Goal: Task Accomplishment & Management: Complete application form

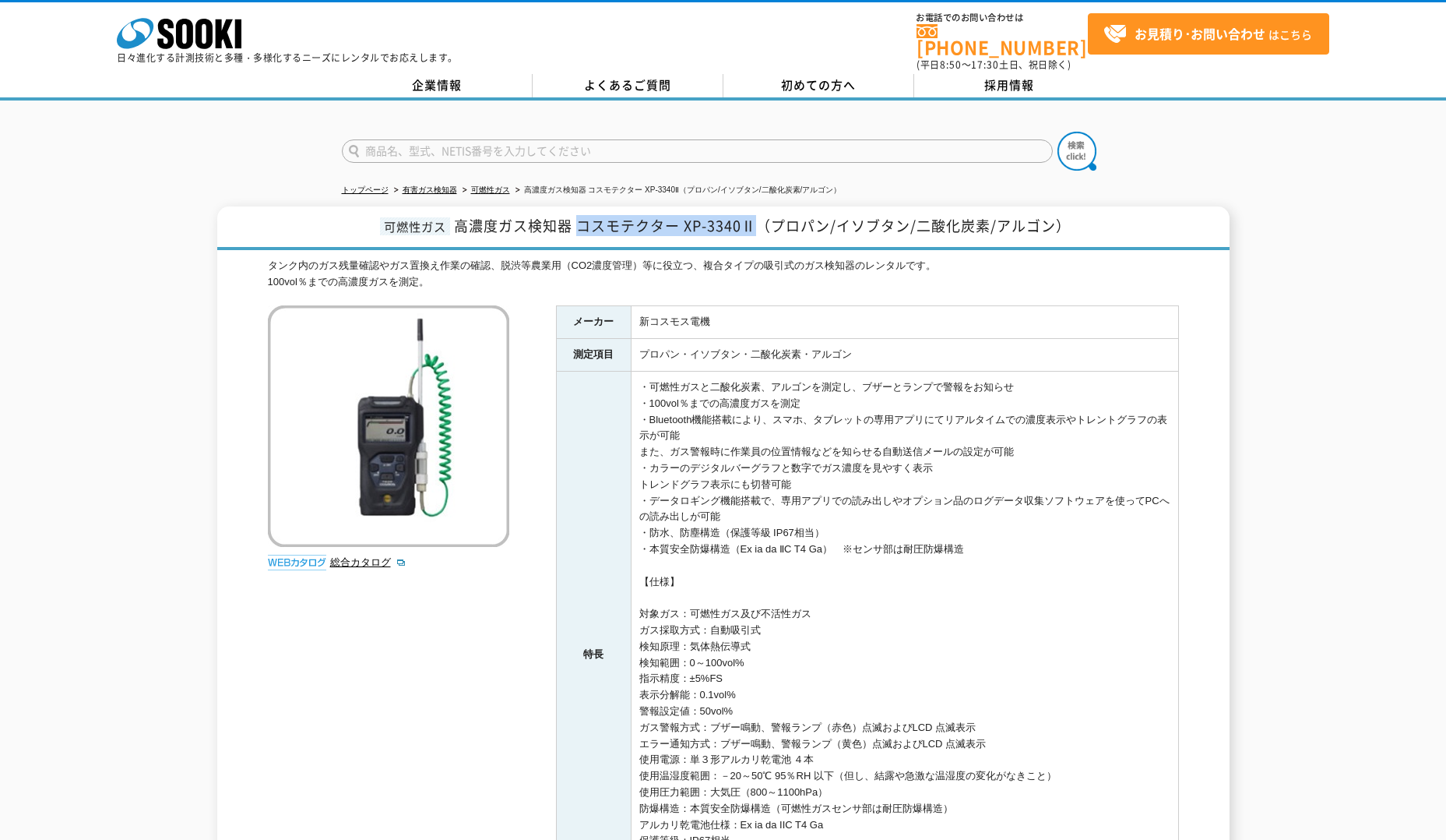
click at [754, 225] on span "高濃度ガス検知器 コスモテクター XP-3340Ⅱ（プロパン/イソブタン/二酸化炭素/アルゴン）" at bounding box center [762, 226] width 617 height 21
click at [443, 84] on link "企業情報" at bounding box center [437, 86] width 191 height 23
click at [1170, 49] on link "お見積り･お問い合わせ はこちら" at bounding box center [1208, 34] width 241 height 41
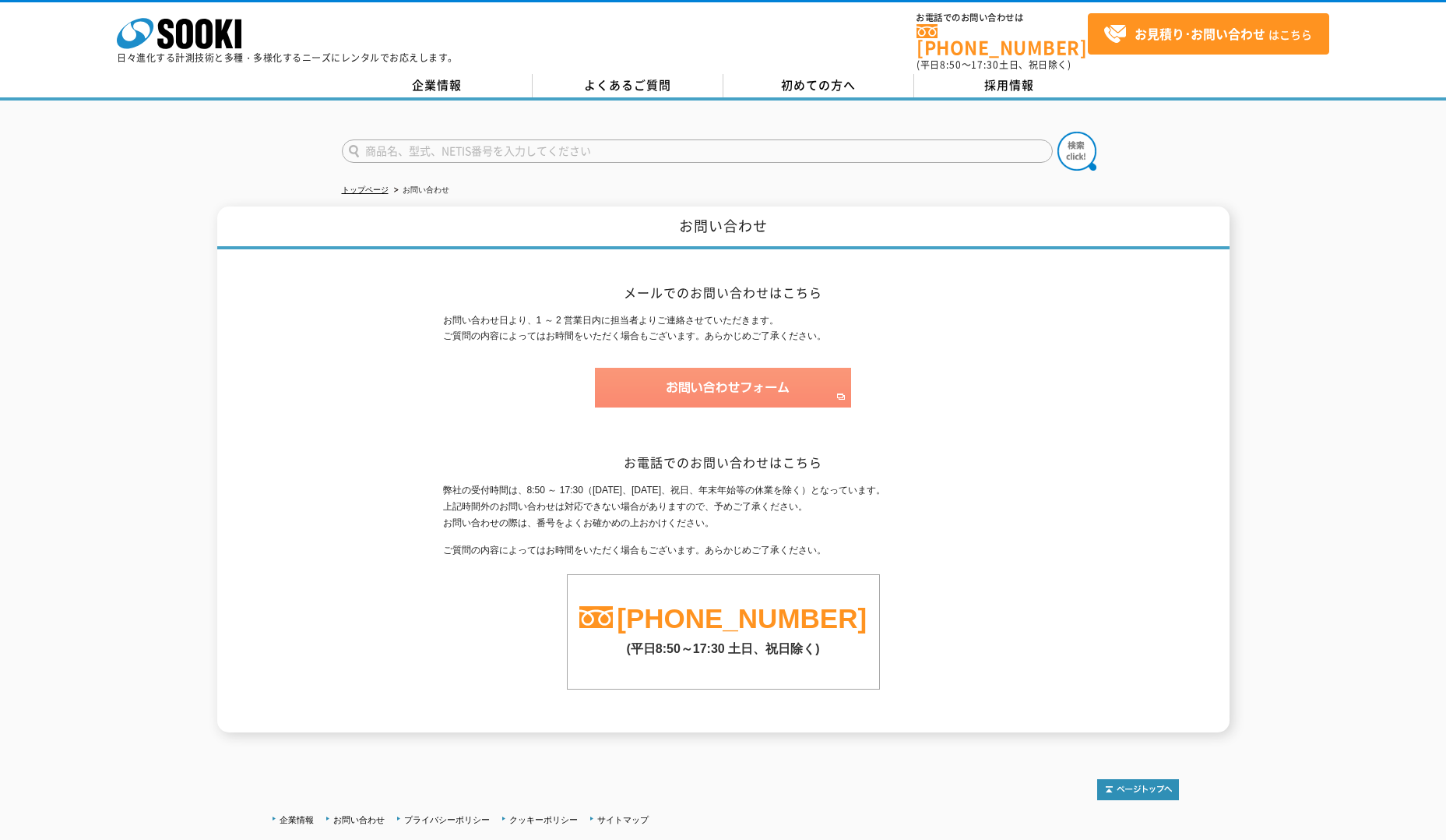
click at [707, 397] on img at bounding box center [723, 387] width 257 height 39
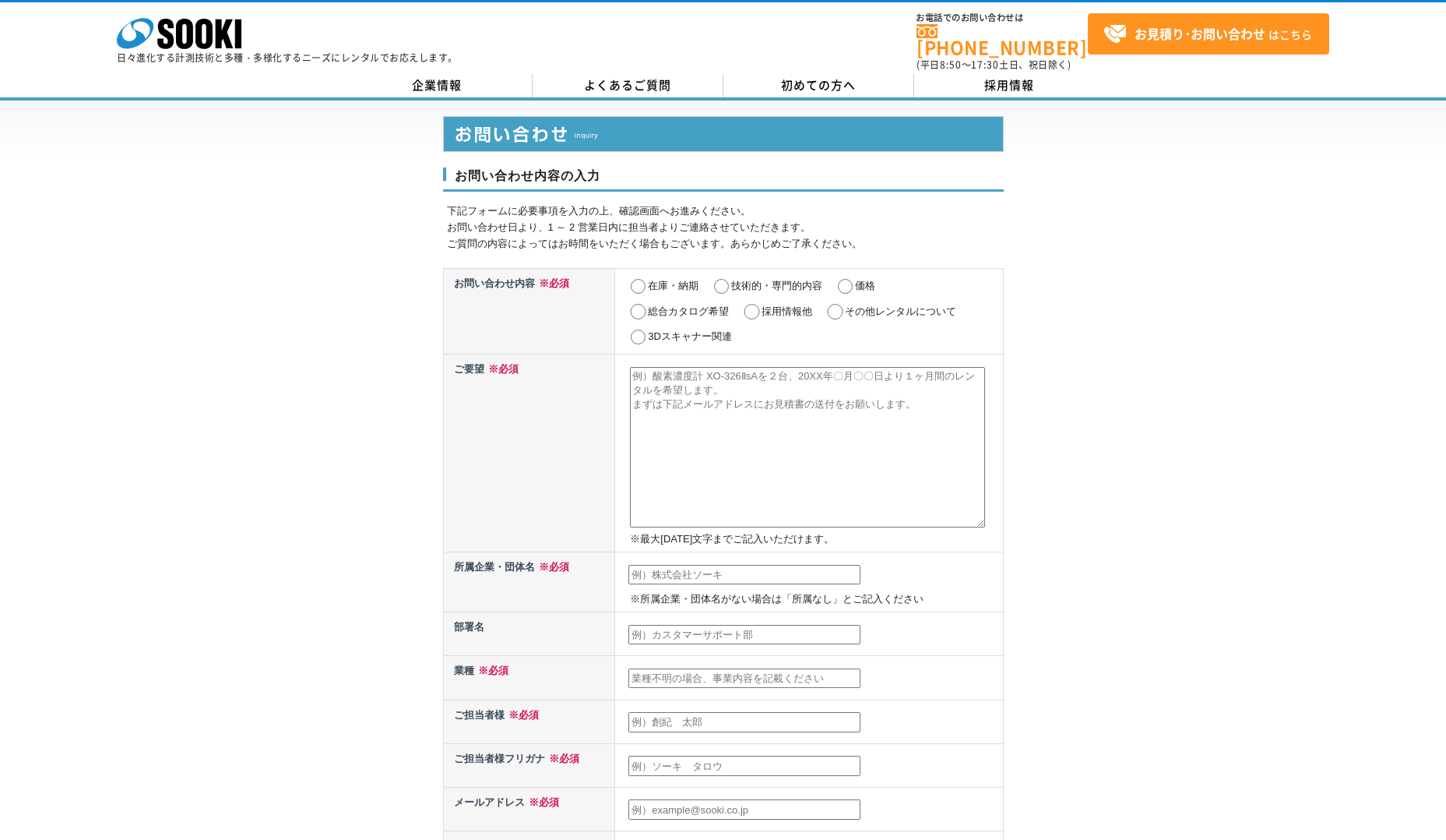
click at [1169, 463] on div "お問い合わせ内容の入力 下記フォームに必要事項を入力の上、確認画面へお進みください。 お問い合わせ日より、1 ～ 2 営業日内に担当者よりご連絡させていただき…" at bounding box center [723, 701] width 1446 height 1202
click at [835, 303] on input "その他レンタルについて" at bounding box center [835, 311] width 20 height 16
radio input "true"
click at [854, 281] on input "価格" at bounding box center [845, 287] width 20 height 16
radio input "true"
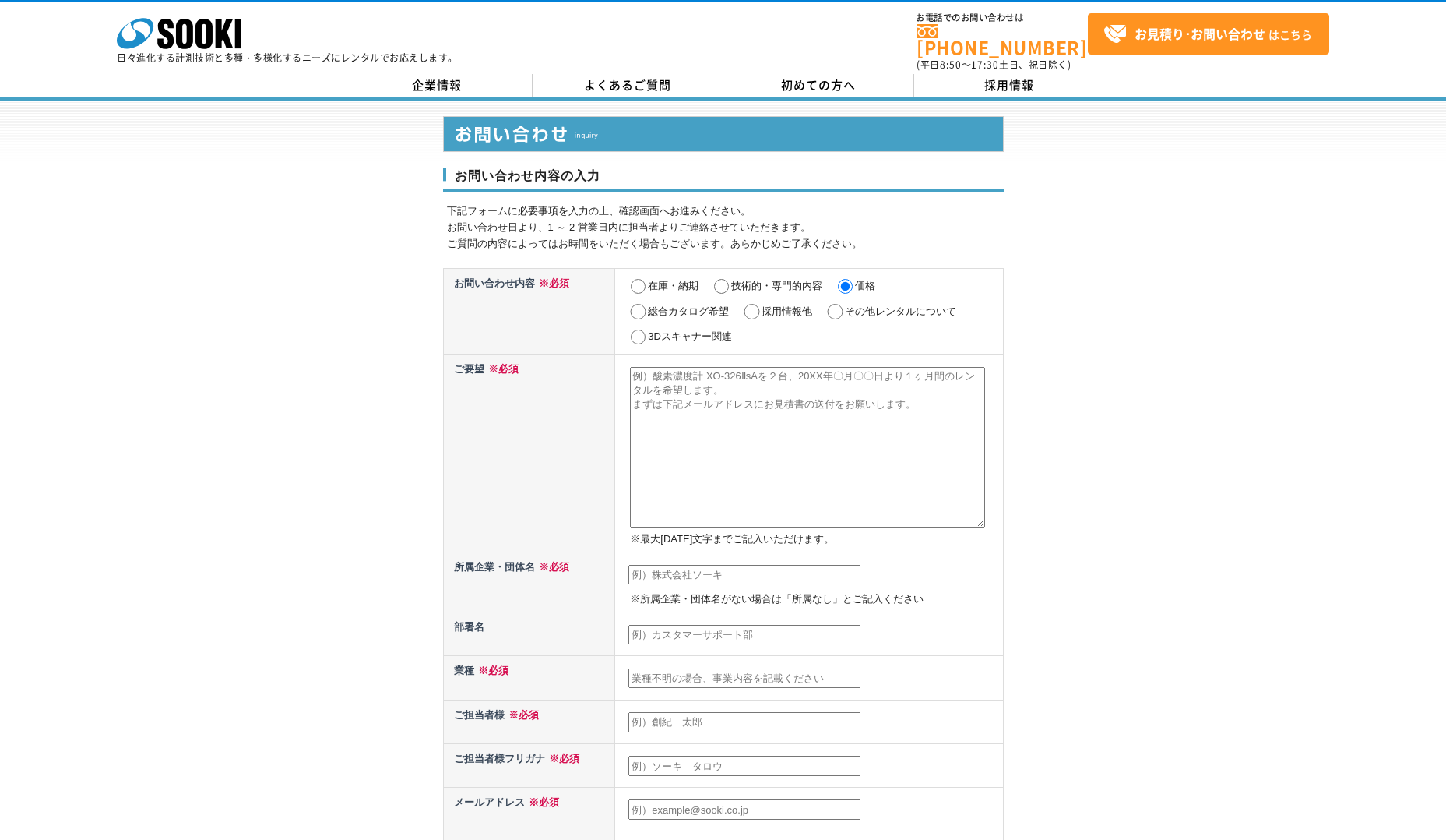
click at [738, 381] on textarea at bounding box center [808, 446] width 355 height 161
click at [654, 371] on textarea at bounding box center [808, 446] width 355 height 161
drag, startPoint x: 658, startPoint y: 367, endPoint x: 941, endPoint y: 440, distance: 292.3
click at [941, 440] on textarea at bounding box center [808, 446] width 355 height 161
click at [671, 377] on textarea at bounding box center [808, 446] width 355 height 161
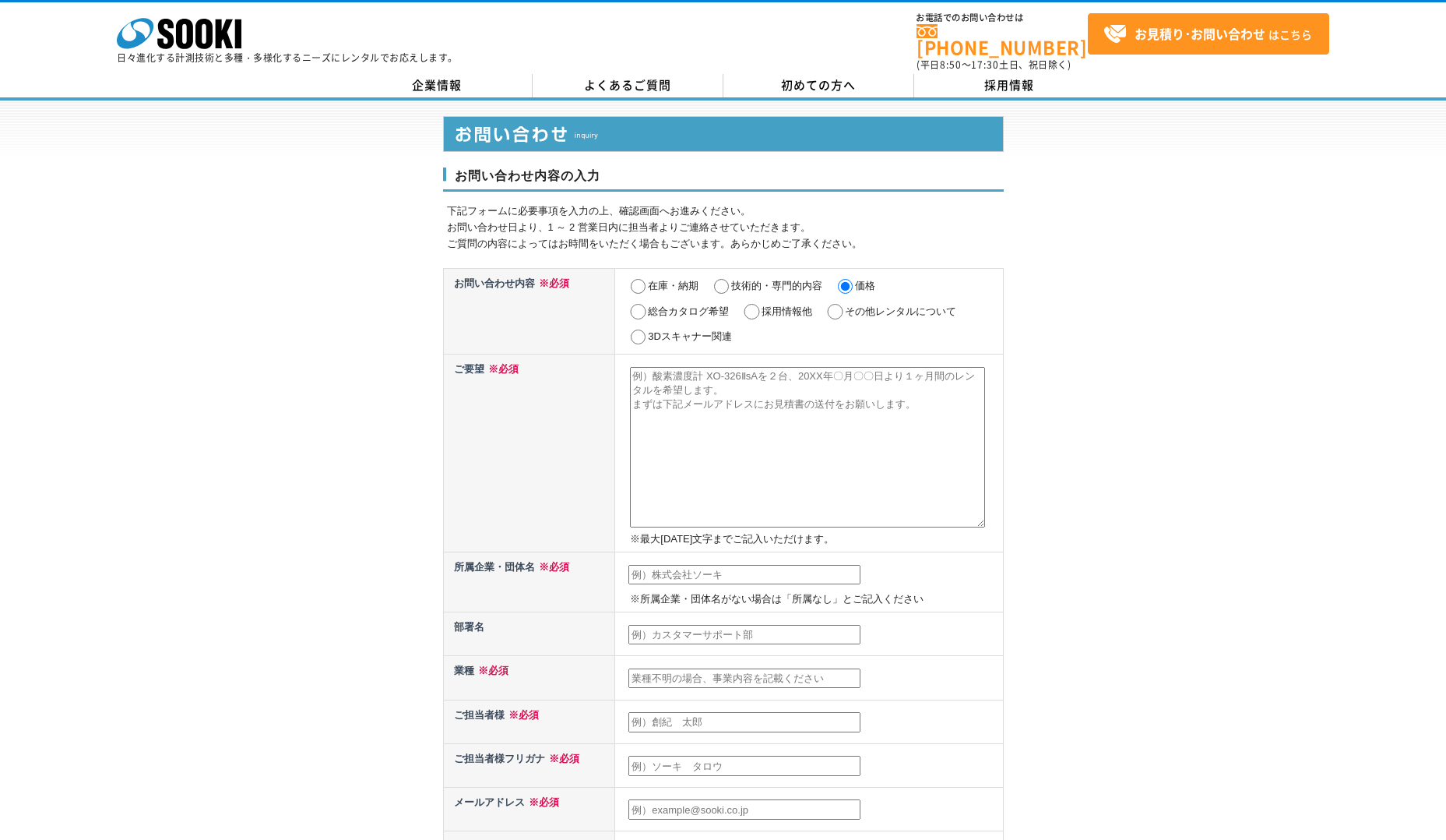
paste textarea "コスモテクター XP-3340Ⅱ（プロパン/イソブタン/二酸化炭素/アルゴン）"
click at [676, 393] on textarea "コスモテクター XP-3340Ⅱ（プロパン/イソブタン/二酸化炭素/アルゴン）を" at bounding box center [808, 446] width 355 height 161
click at [682, 381] on textarea "コスモテクター XP-3340Ⅱ（プロパン/イソブタン/二酸化炭素/アルゴン）を" at bounding box center [808, 446] width 355 height 161
click at [667, 388] on textarea "コスモテクター XP-3340Ⅱ（プロパン/イソブタン/二酸化炭素/アルゴン）を" at bounding box center [808, 446] width 355 height 161
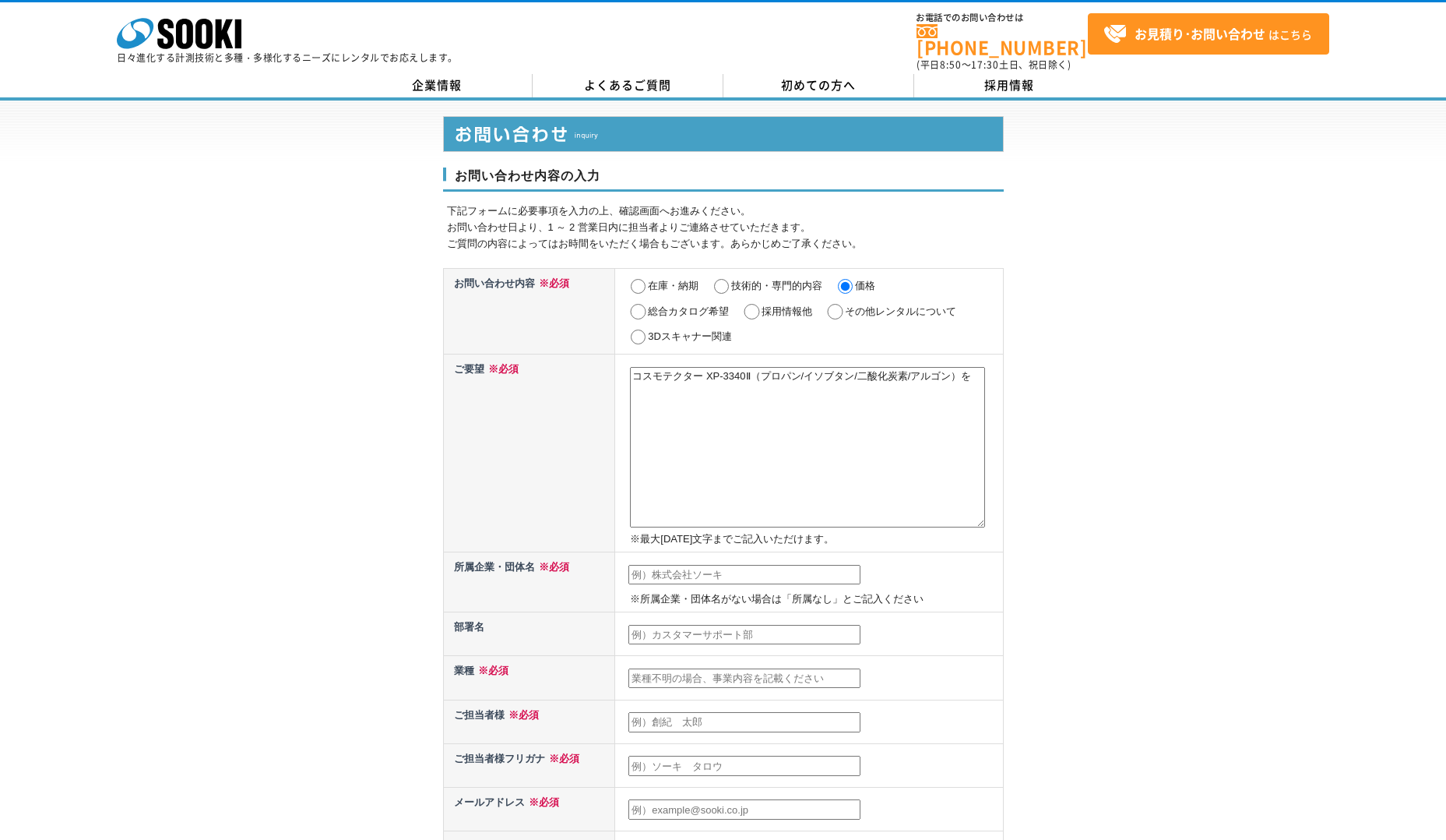
click at [662, 394] on textarea "コスモテクター XP-3340Ⅱ（プロパン/イソブタン/二酸化炭素/アルゴン）を" at bounding box center [808, 446] width 355 height 161
click at [696, 386] on textarea "コスモテクター XP-3340Ⅱ（プロパン/イソブタン/二酸化炭素/アルゴン）を9/1から" at bounding box center [808, 446] width 355 height 161
type textarea "コスモテクター XP-3340Ⅱ（プロパン/イソブタン/二酸化炭素/アルゴン）を9/1から12/5までレンタルする場合のお見積りの送付をお願いします。"
click at [739, 571] on input "text" at bounding box center [744, 575] width 232 height 21
type input "[PERSON_NAME]自動織機"
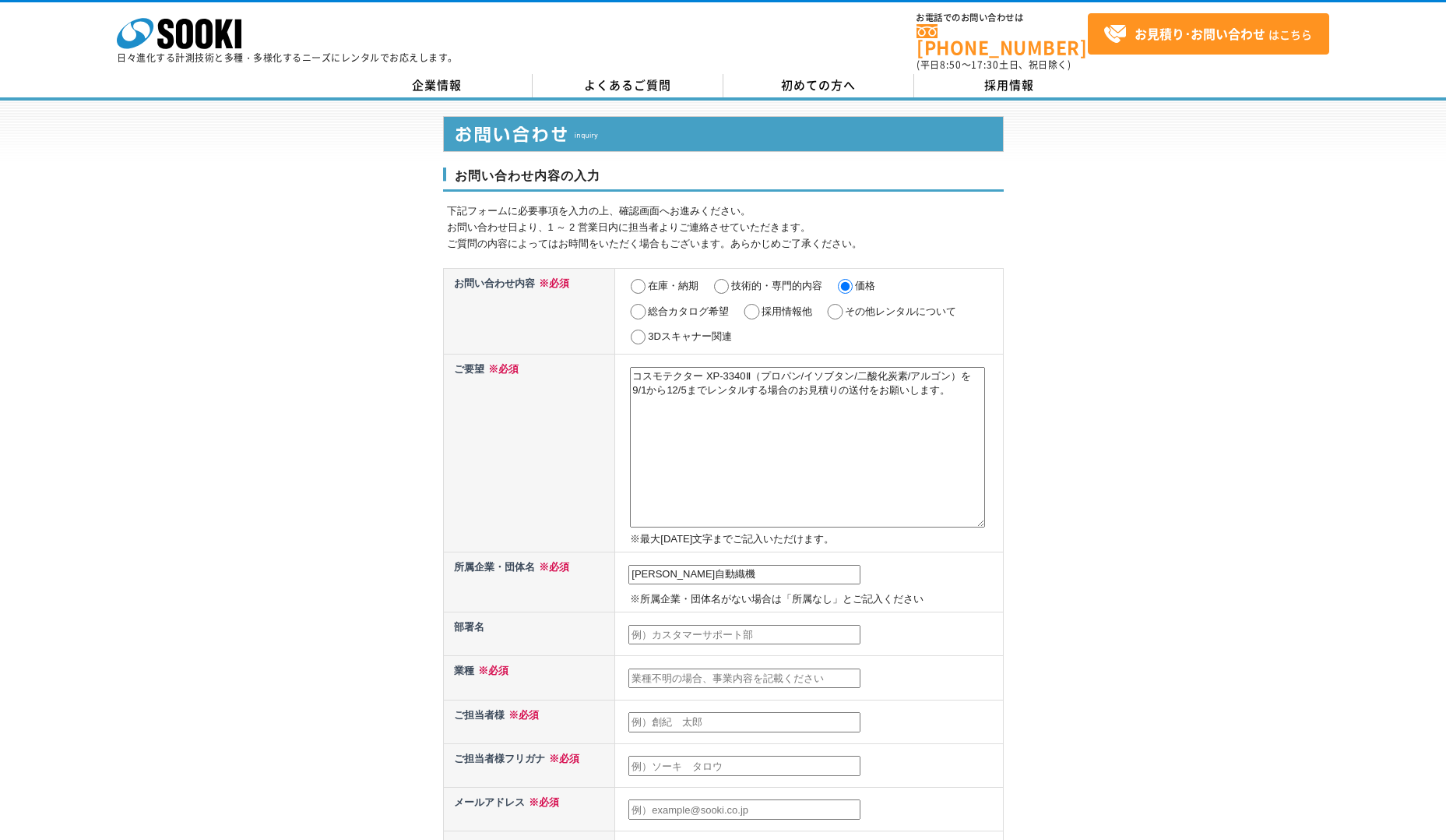
type input "[PERSON_NAME]"
type input "有井　一哉"
type input "kazuya.arii@mail.toyota-shokki.co.jp"
type input "448"
type input "豊田町２丁目１番地（刈谷郵便局私書箱第６号）"
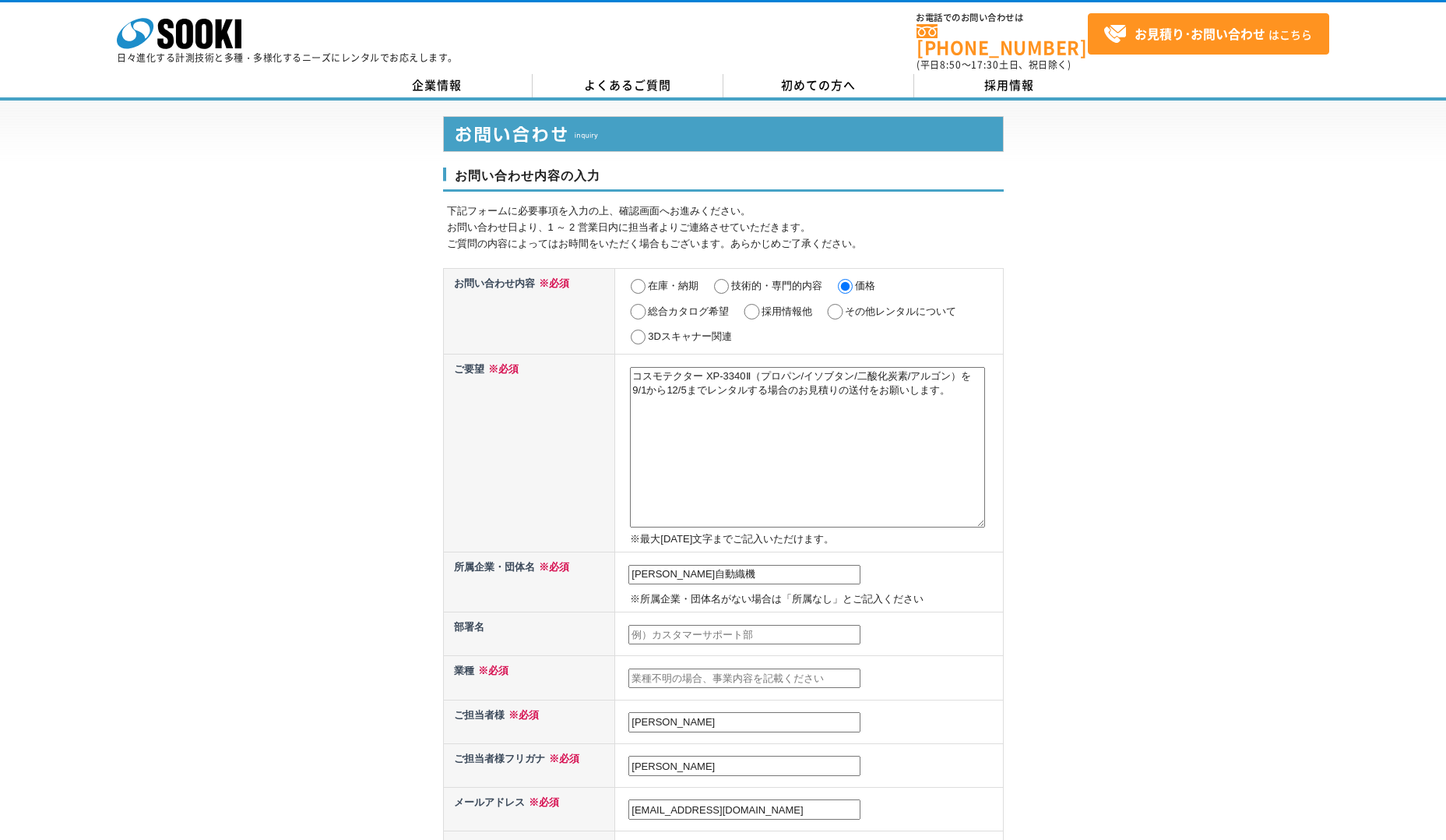
drag, startPoint x: 968, startPoint y: 385, endPoint x: 562, endPoint y: 357, distance: 407.0
click at [562, 357] on tr "ご要望 ※必須 コスモテクター XP-3340Ⅱ（プロパン/イソブタン/二酸化炭素/アルゴン）を9/1から12/5までレンタルする場合のお見積りの送付をお願い…" at bounding box center [723, 452] width 560 height 198
click at [391, 542] on div "お問い合わせ内容の入力 下記フォームに必要事項を入力の上、確認画面へお進みください。 お問い合わせ日より、1 ～ 2 営業日内に担当者よりご連絡させていただき…" at bounding box center [723, 701] width 1446 height 1202
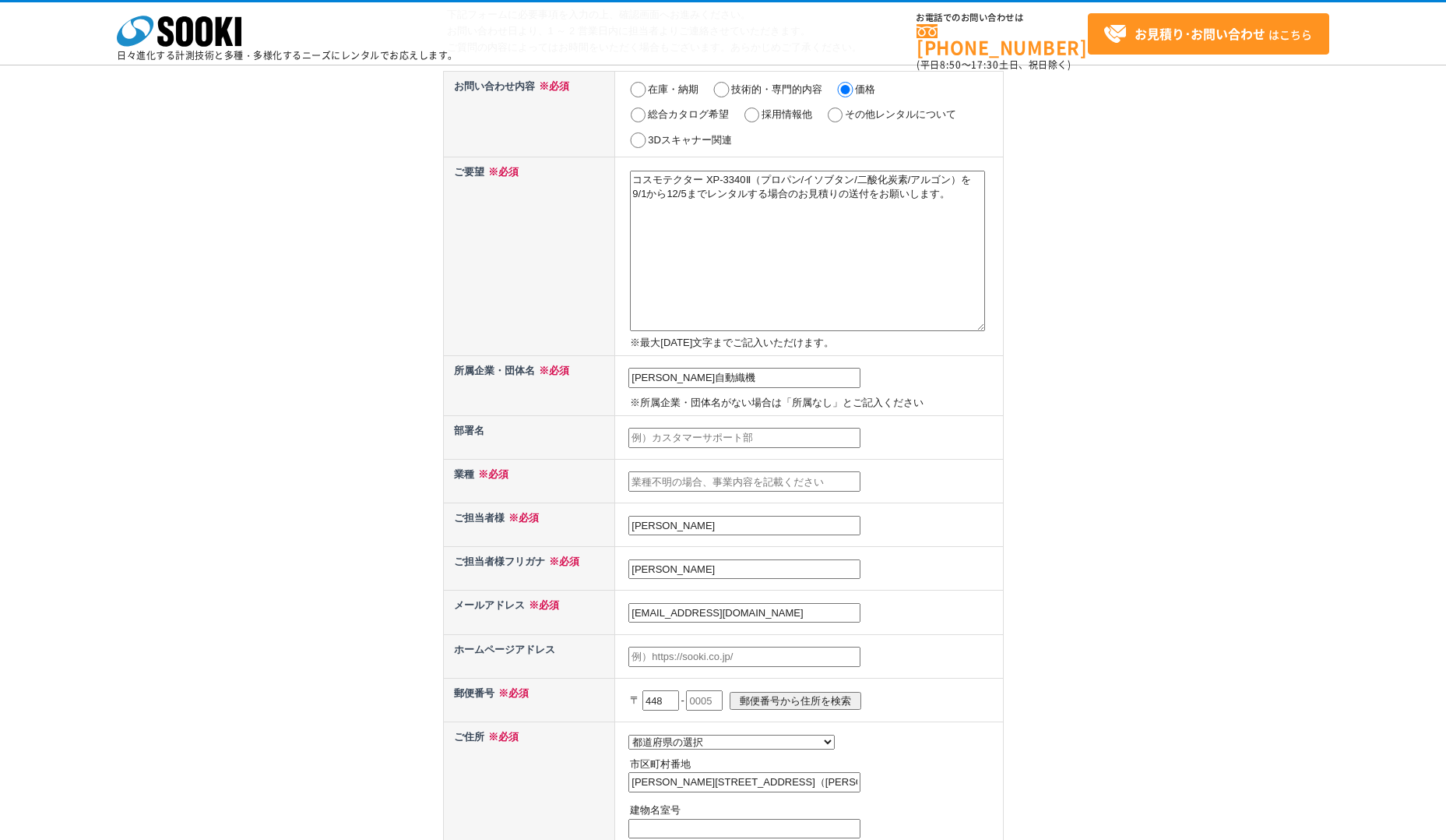
scroll to position [126, 0]
click at [967, 175] on textarea "コスモテクター XP-3340Ⅱ（プロパン/イソブタン/二酸化炭素/アルゴン）を9/1から12/5までレンタルする場合のお見積りの送付をお願いします。" at bounding box center [808, 249] width 355 height 161
drag, startPoint x: 825, startPoint y: 194, endPoint x: 657, endPoint y: 175, distance: 169.1
click at [657, 175] on textarea "コスモテクター XP-3340Ⅱ（プロパン測定）を9/1から12/5までレンタルする場合のお見積りの送付をお願いします。" at bounding box center [808, 249] width 355 height 161
drag, startPoint x: 657, startPoint y: 175, endPoint x: 817, endPoint y: 179, distance: 160.0
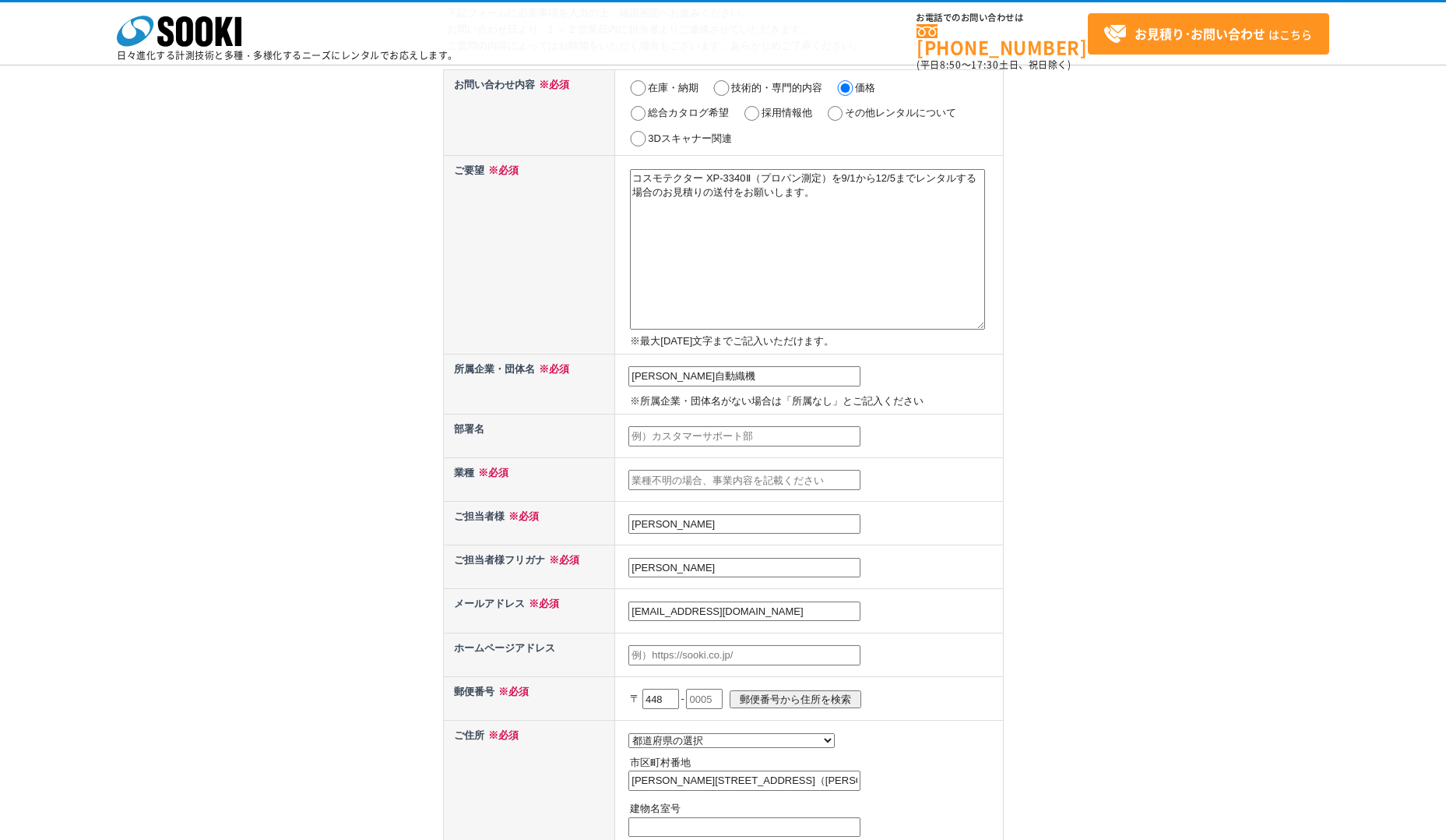
click at [815, 181] on textarea "コスモテクター XP-3340Ⅱ（プロパン測定）を9/1から12/5までレンタルする場合のお見積りの送付をお願いします。" at bounding box center [808, 249] width 355 height 161
click at [831, 179] on textarea "コスモテクター XP-3340Ⅱ（プロパン測定）を9/1から12/5までレンタルする場合のお見積りの送付をお願いします。" at bounding box center [808, 249] width 355 height 161
drag, startPoint x: 851, startPoint y: 194, endPoint x: 613, endPoint y: 175, distance: 238.8
click at [613, 175] on tr "ご要望 ※必須 コスモテクター XP-3340Ⅱ（プロパン対応仕様）を9/1から12/5までレンタルする場合のお見積りの送付をお願いします。 ※最大2000文…" at bounding box center [723, 255] width 560 height 198
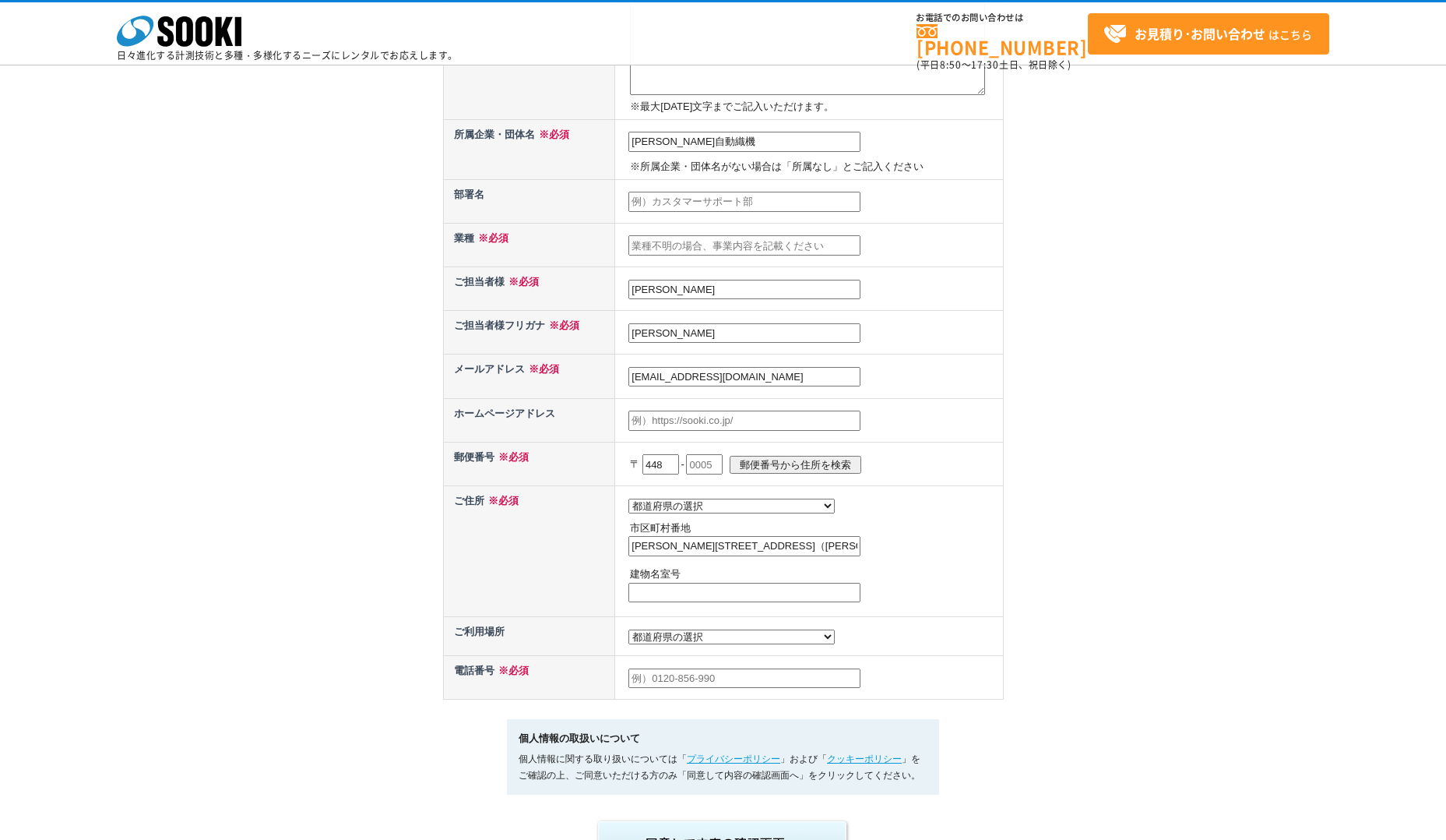
scroll to position [378, 0]
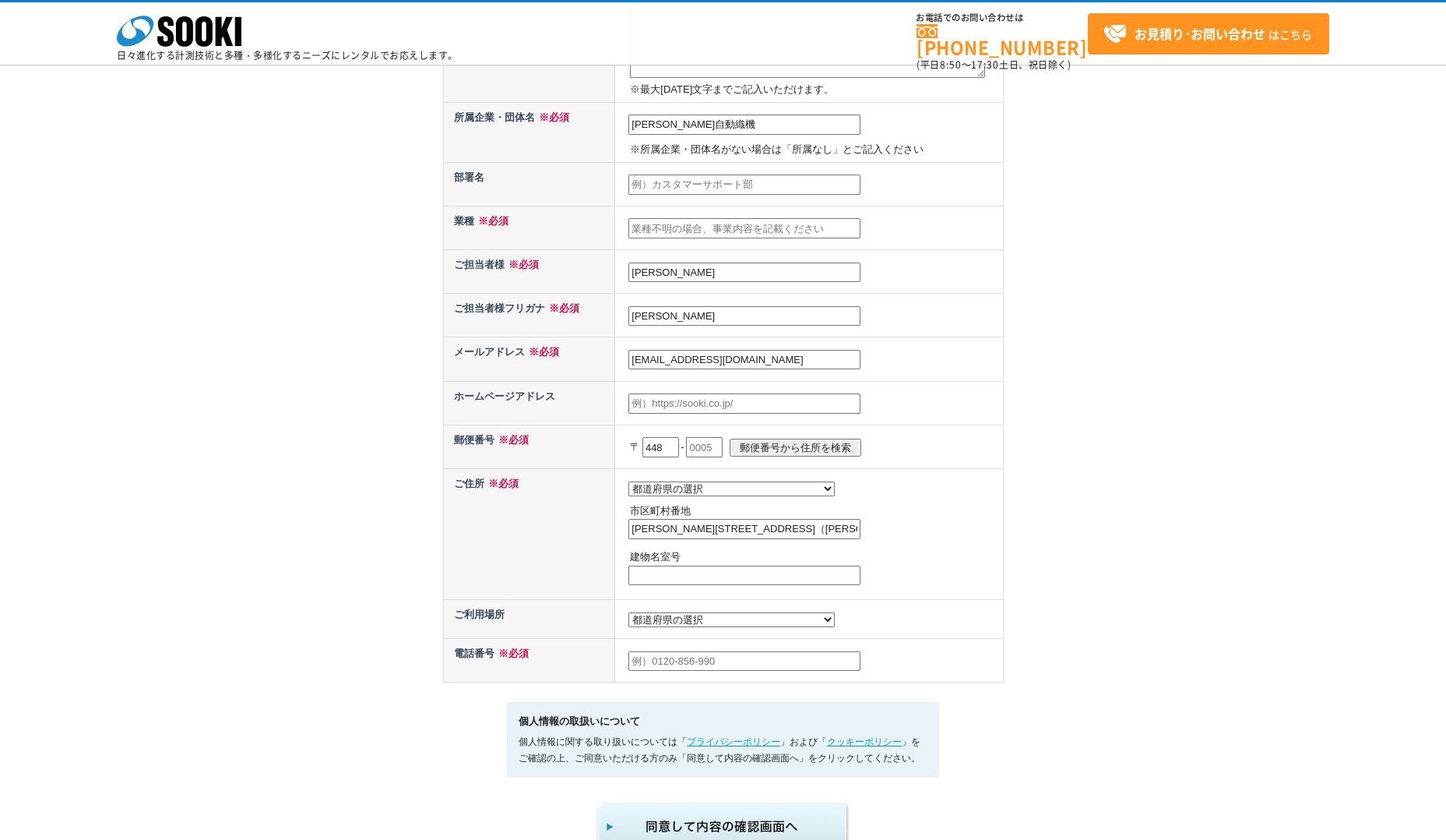
type textarea "コスモテクター XP-3340Ⅱ（プロパン対応仕様）を9/1から12/5までレンタルする場合のお見積りの送付をお願いします。"
click at [723, 450] on input "text" at bounding box center [704, 447] width 37 height 21
click at [713, 627] on select "都道府県の選択 利用場所未定 北海道 青森県 岩手県 宮城県 秋田県 山形県 福島県 茨城県 栃木県 群馬県 埼玉県 千葉県 東京都 神奈川県 新潟県 富山県…" at bounding box center [732, 620] width 207 height 15
select select "0"
click at [629, 616] on select "都道府県の選択 利用場所未定 北海道 青森県 岩手県 宮城県 秋田県 山形県 福島県 茨城県 栃木県 群馬県 埼玉県 千葉県 東京都 神奈川県 新潟県 富山県…" at bounding box center [732, 620] width 207 height 15
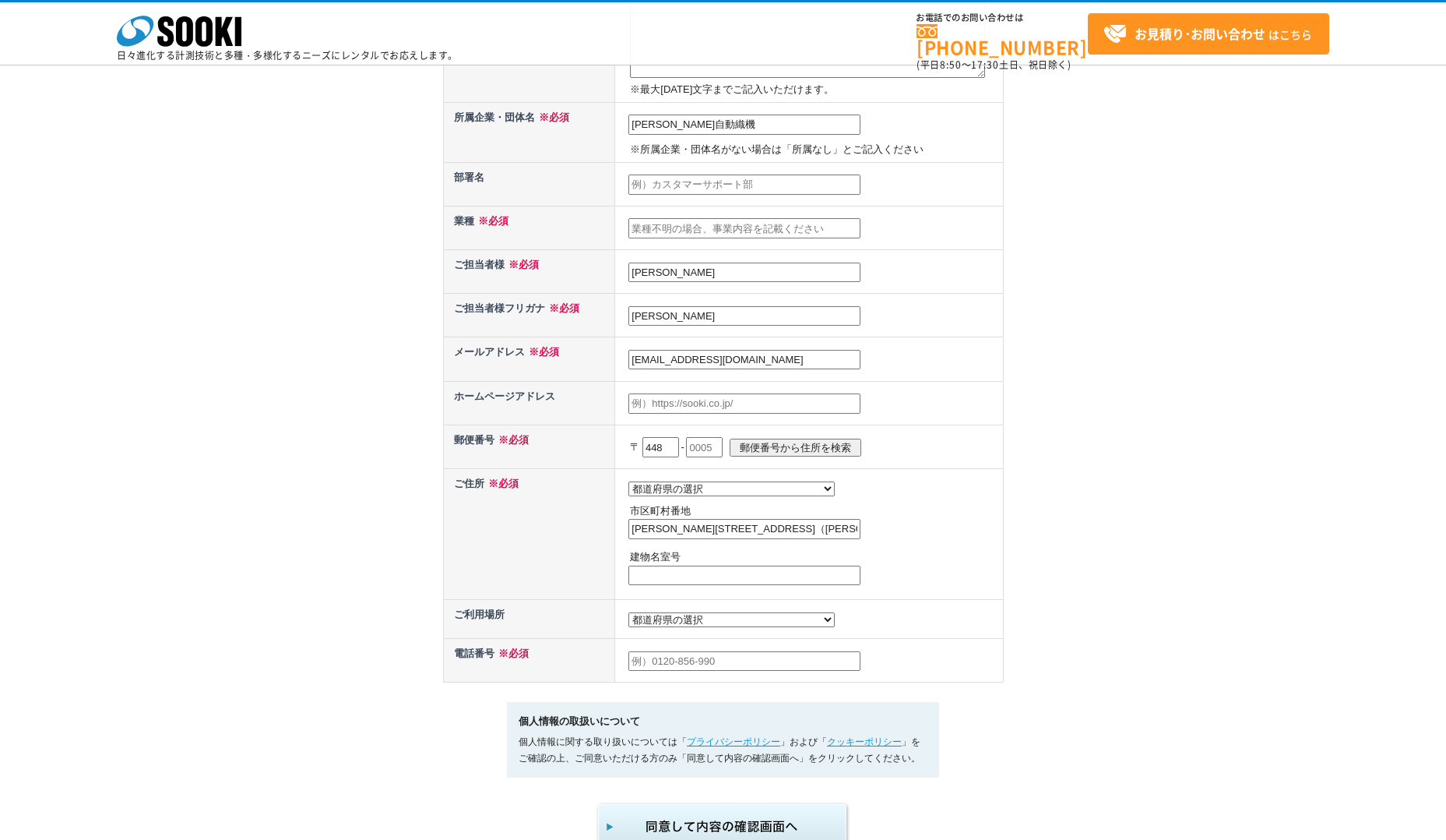
click at [743, 669] on input "text" at bounding box center [744, 661] width 232 height 21
type input "05031580845"
click at [927, 549] on td "都道府県の選択 北海道 青森県 岩手県 宮城県 秋田県 山形県 福島県 茨城県 栃木県 群馬県 埼玉県 千葉県 東京都 神奈川県 新潟県 富山県 石川県 福井…" at bounding box center [809, 533] width 388 height 131
click at [712, 493] on select "都道府県の選択 北海道 青森県 岩手県 宮城県 秋田県 山形県 福島県 茨城県 栃木県 群馬県 埼玉県 千葉県 東京都 神奈川県 新潟県 富山県 石川県 福井…" at bounding box center [732, 489] width 207 height 15
select select "23"
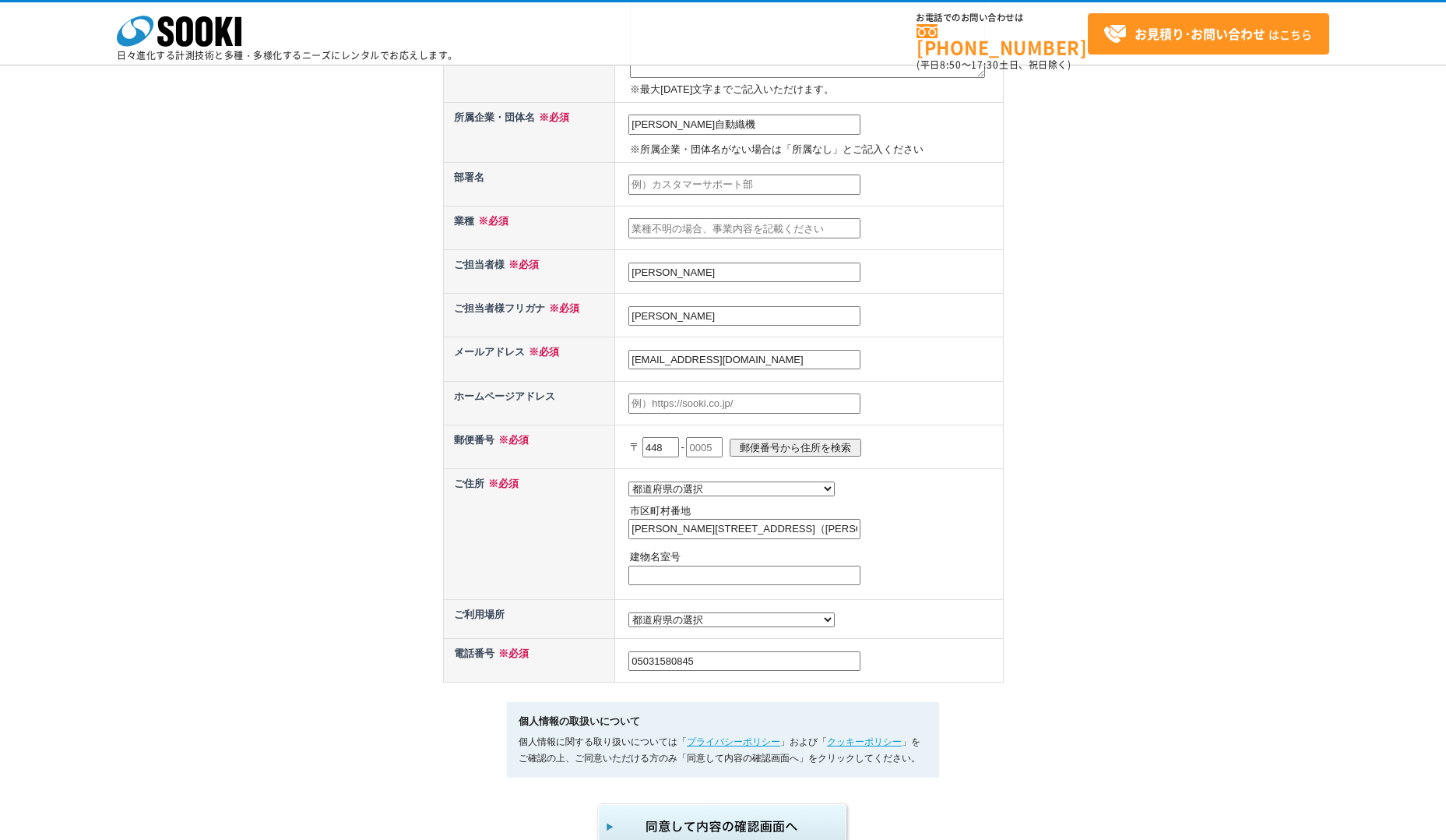
click at [629, 481] on select "都道府県の選択 北海道 青森県 岩手県 宮城県 秋田県 山形県 福島県 茨城県 栃木県 群馬県 埼玉県 千葉県 東京都 神奈川県 新潟県 富山県 石川県 福井…" at bounding box center [732, 489] width 207 height 15
click at [894, 491] on td "都道府県の選択 北海道 青森県 岩手県 宮城県 秋田県 山形県 福島県 茨城県 栃木県 群馬県 埼玉県 千葉県 東京都 神奈川県 新潟県 富山県 石川県 福井…" at bounding box center [809, 533] width 388 height 131
click at [720, 449] on input "text" at bounding box center [704, 447] width 37 height 21
type input "8671"
click at [744, 443] on input "郵便番号から住所を検索" at bounding box center [796, 447] width 132 height 18
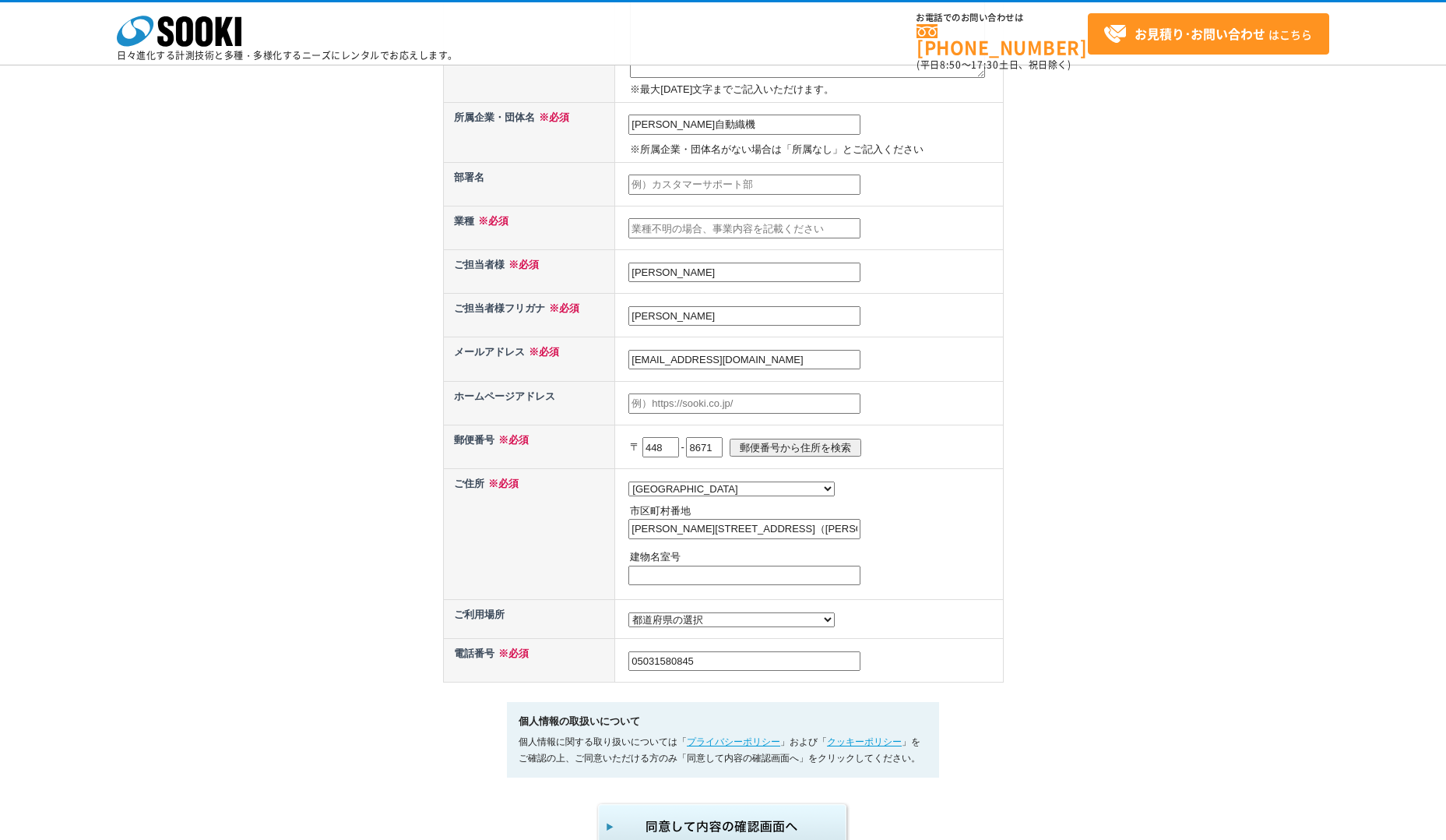
select select
click at [744, 443] on input "郵便番号から住所を検索" at bounding box center [796, 447] width 132 height 18
click at [758, 448] on input "郵便番号から住所を検索" at bounding box center [796, 447] width 132 height 18
click at [712, 494] on select "都道府県の選択 北海道 青森県 岩手県 宮城県 秋田県 山形県 福島県 茨城県 栃木県 群馬県 埼玉県 千葉県 東京都 神奈川県 新潟県 富山県 石川県 福井…" at bounding box center [732, 489] width 207 height 15
select select "23"
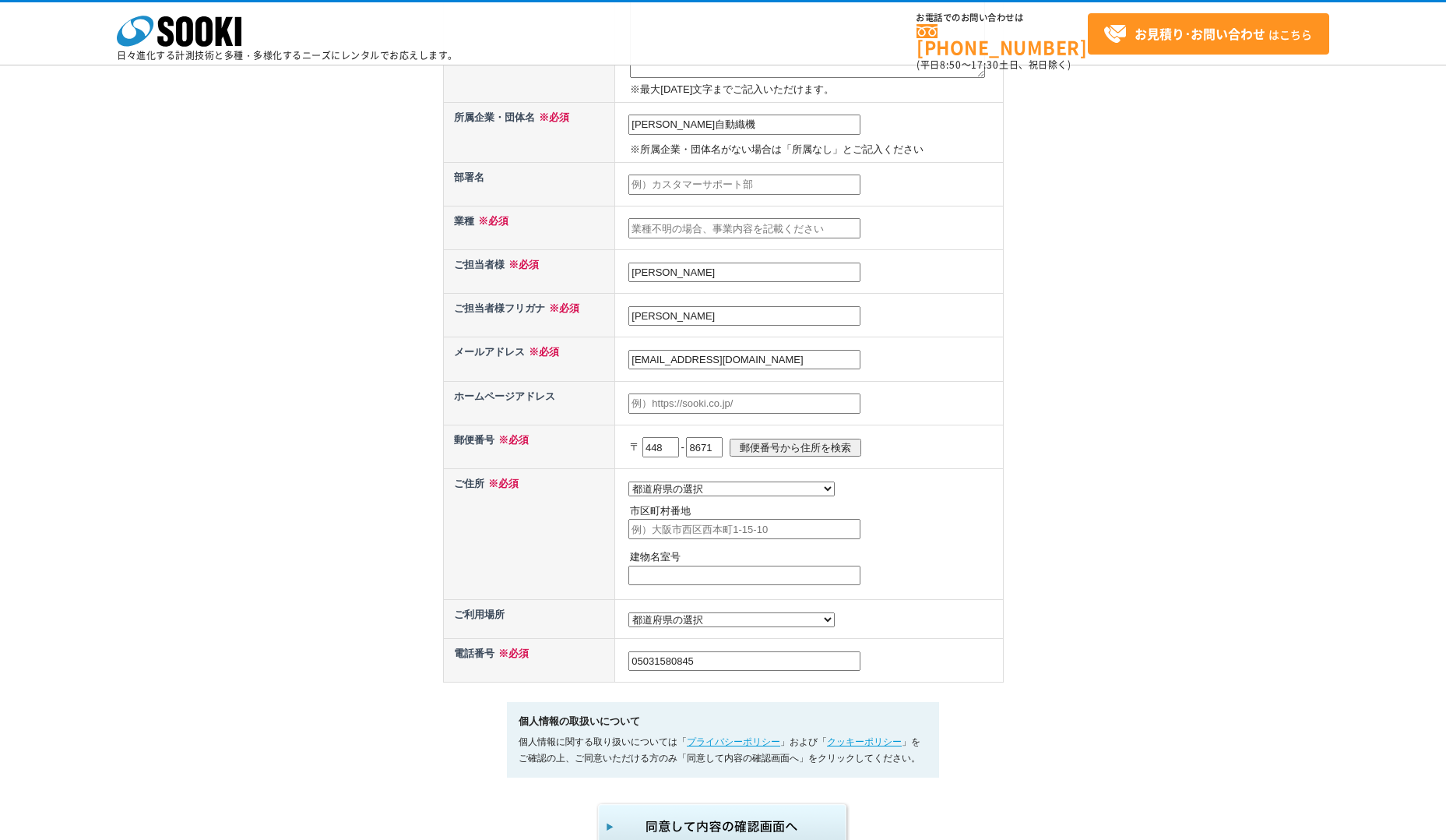
click at [629, 481] on select "都道府県の選択 北海道 青森県 岩手県 宮城県 秋田県 山形県 福島県 茨城県 栃木県 群馬県 埼玉県 千葉県 東京都 神奈川県 新潟県 富山県 石川県 福井…" at bounding box center [732, 489] width 207 height 15
click at [723, 535] on input "text" at bounding box center [744, 529] width 232 height 21
click at [937, 565] on p "建物名室号" at bounding box center [815, 556] width 369 height 16
click at [764, 536] on input "豊田町２丁目１番地（刈谷郵便局私書箱第６号）" at bounding box center [744, 529] width 232 height 21
drag, startPoint x: 732, startPoint y: 535, endPoint x: 880, endPoint y: 542, distance: 148.2
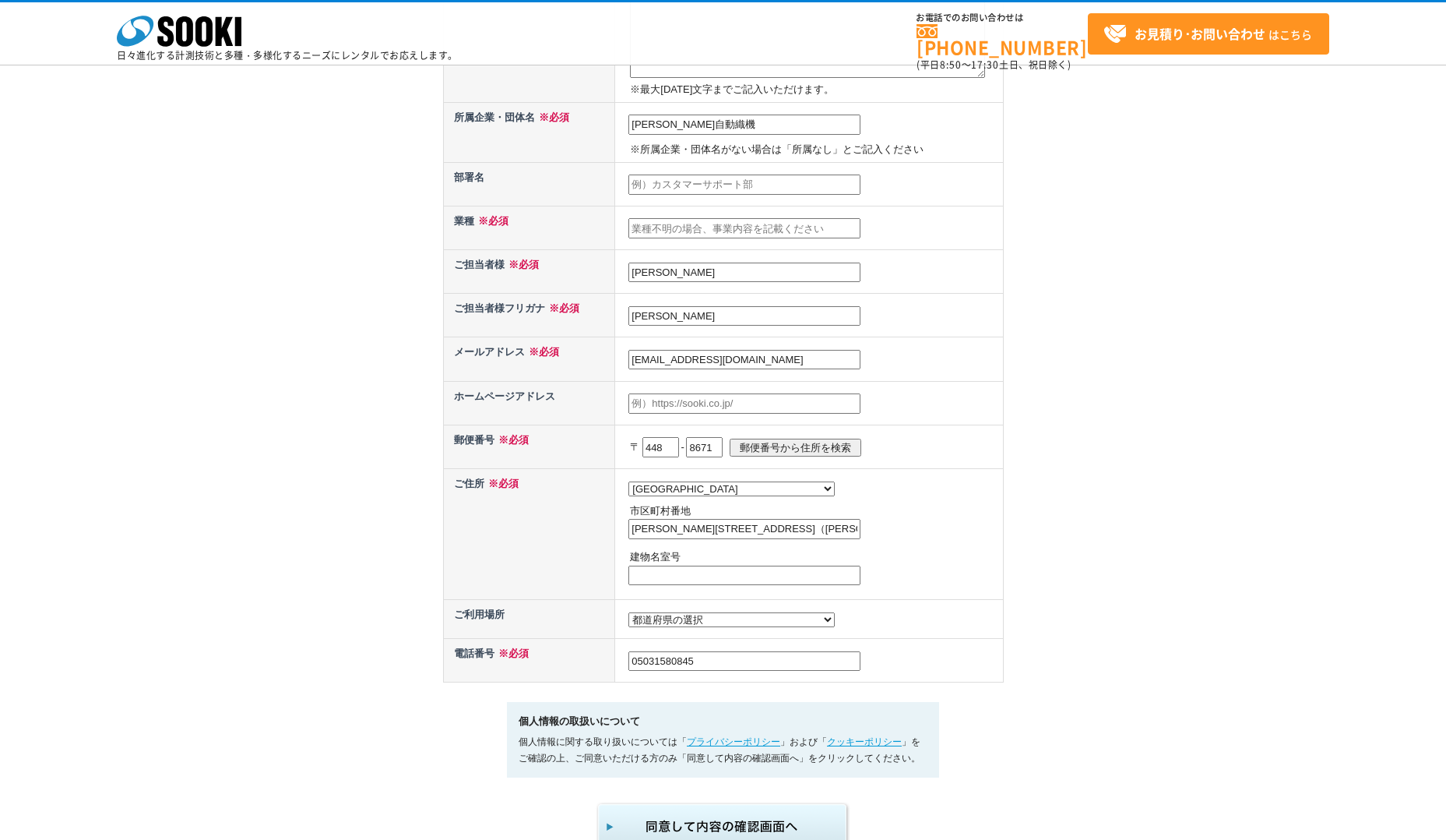
click at [880, 542] on td "都道府県の選択 北海道 青森県 岩手県 宮城県 秋田県 山形県 福島県 茨城県 栃木県 群馬県 埼玉県 千葉県 東京都 神奈川県 新潟県 富山県 石川県 福井…" at bounding box center [809, 533] width 388 height 131
type input "豊田町２丁目１番地"
click at [596, 801] on button "submit" at bounding box center [723, 826] width 256 height 52
click at [937, 518] on p "市区町村番地" at bounding box center [815, 510] width 369 height 16
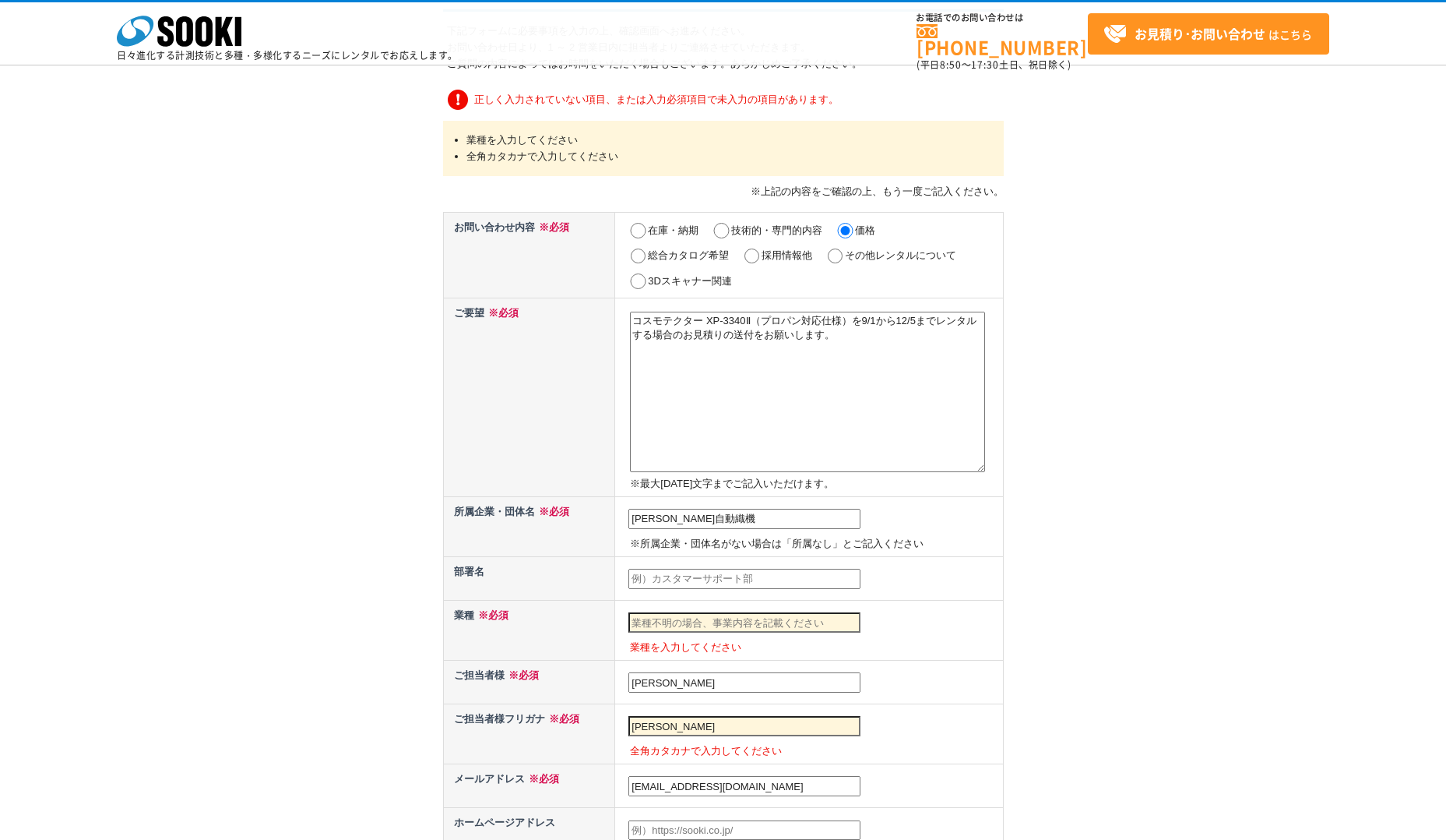
scroll to position [126, 0]
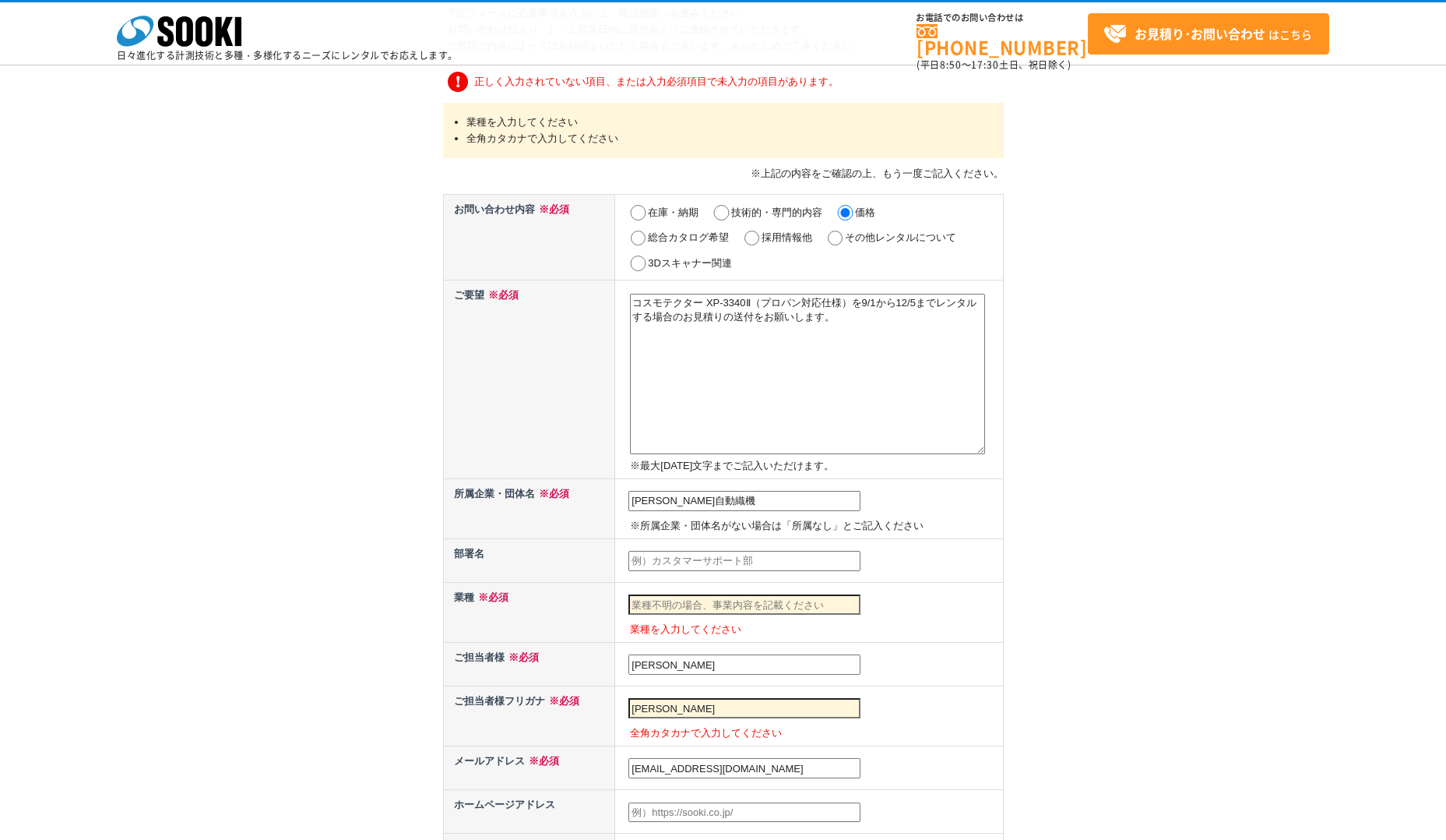
click at [652, 600] on input "text" at bounding box center [744, 604] width 232 height 21
type input "設計"
click at [710, 713] on input "[PERSON_NAME]" at bounding box center [744, 708] width 232 height 21
type input "有"
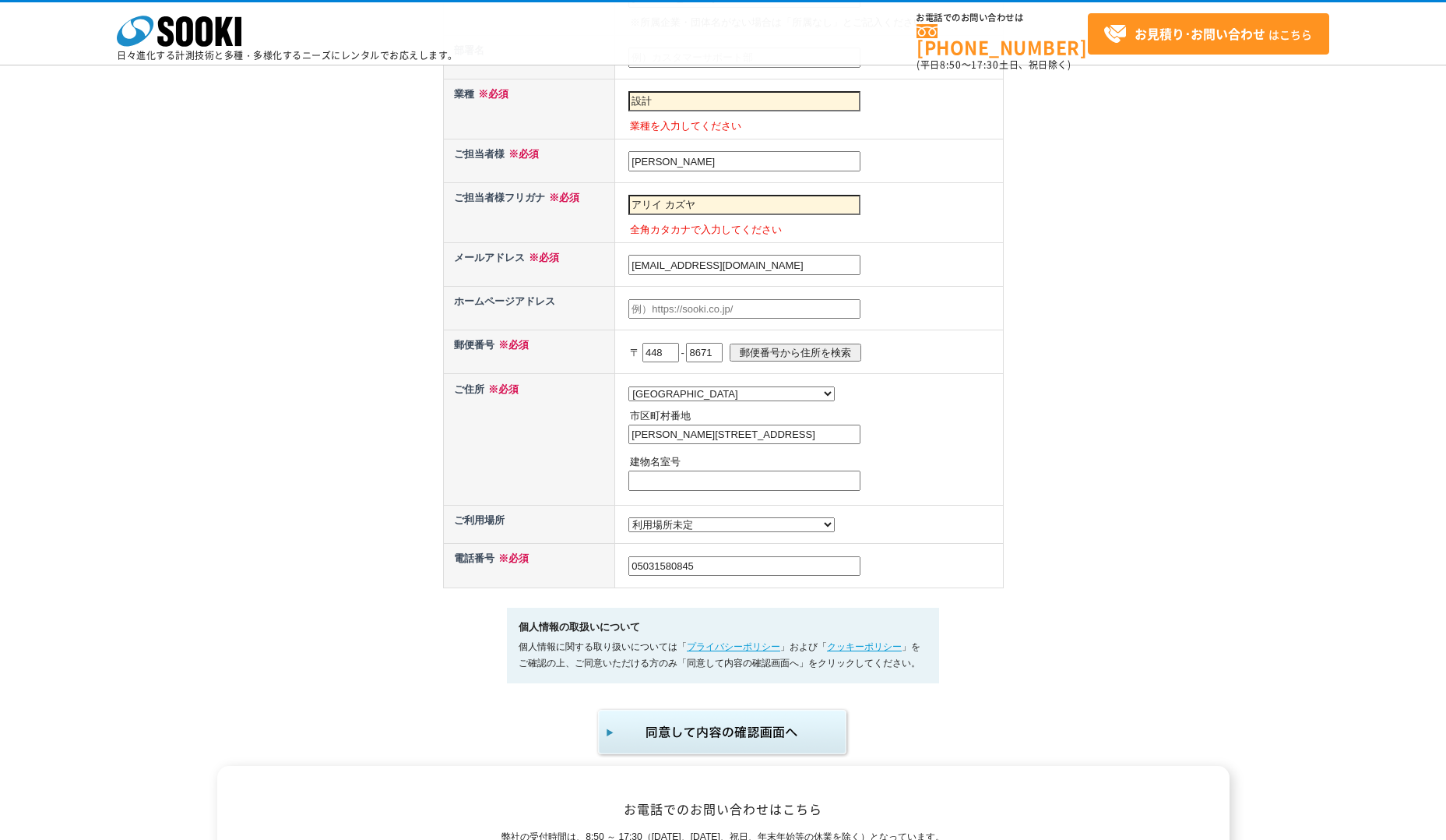
scroll to position [630, 0]
type input "アリイ カズヤ"
click at [800, 757] on img "submit" at bounding box center [723, 731] width 256 height 52
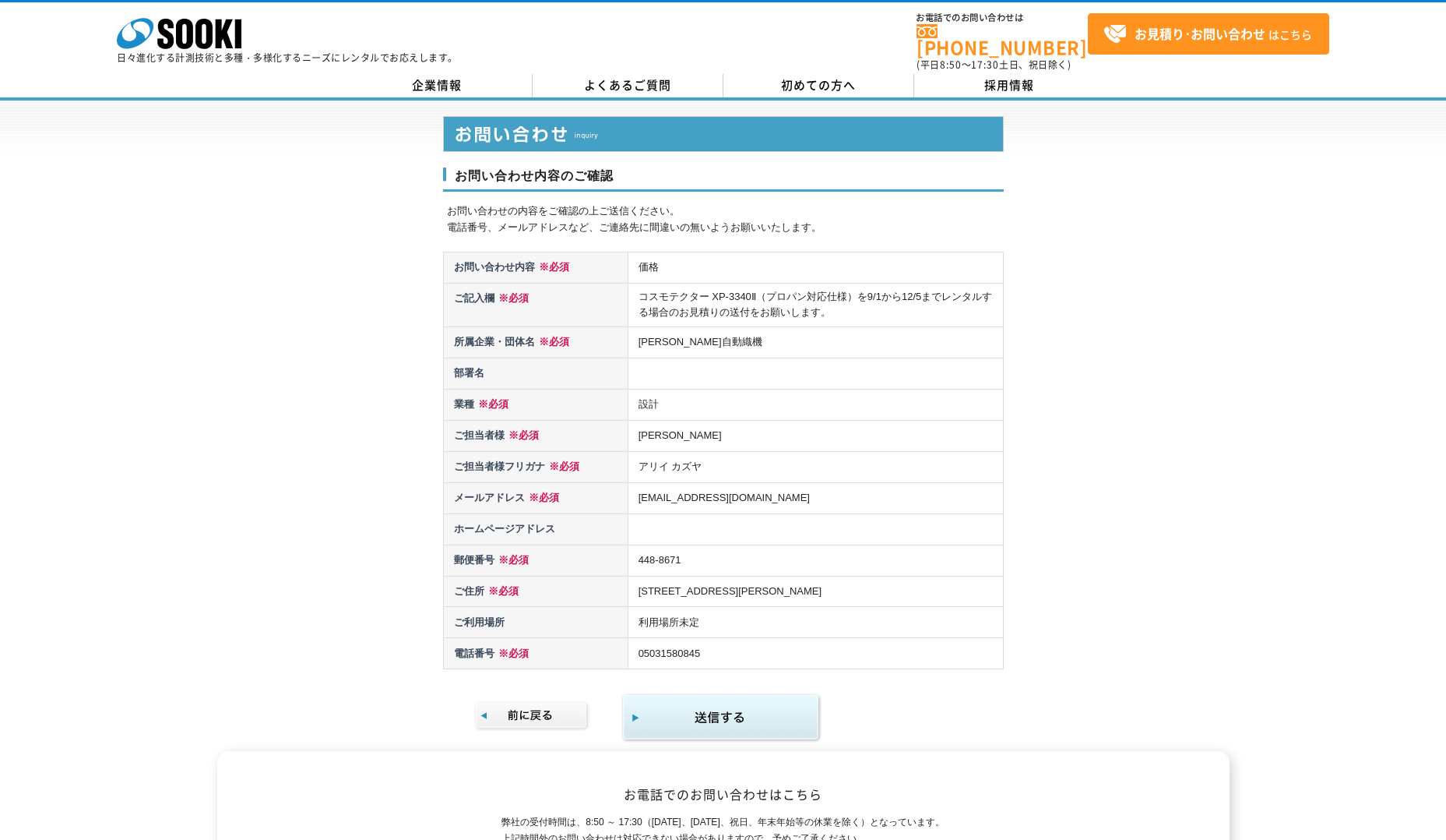
click at [639, 708] on img "submit" at bounding box center [721, 718] width 200 height 51
